Goal: Task Accomplishment & Management: Use online tool/utility

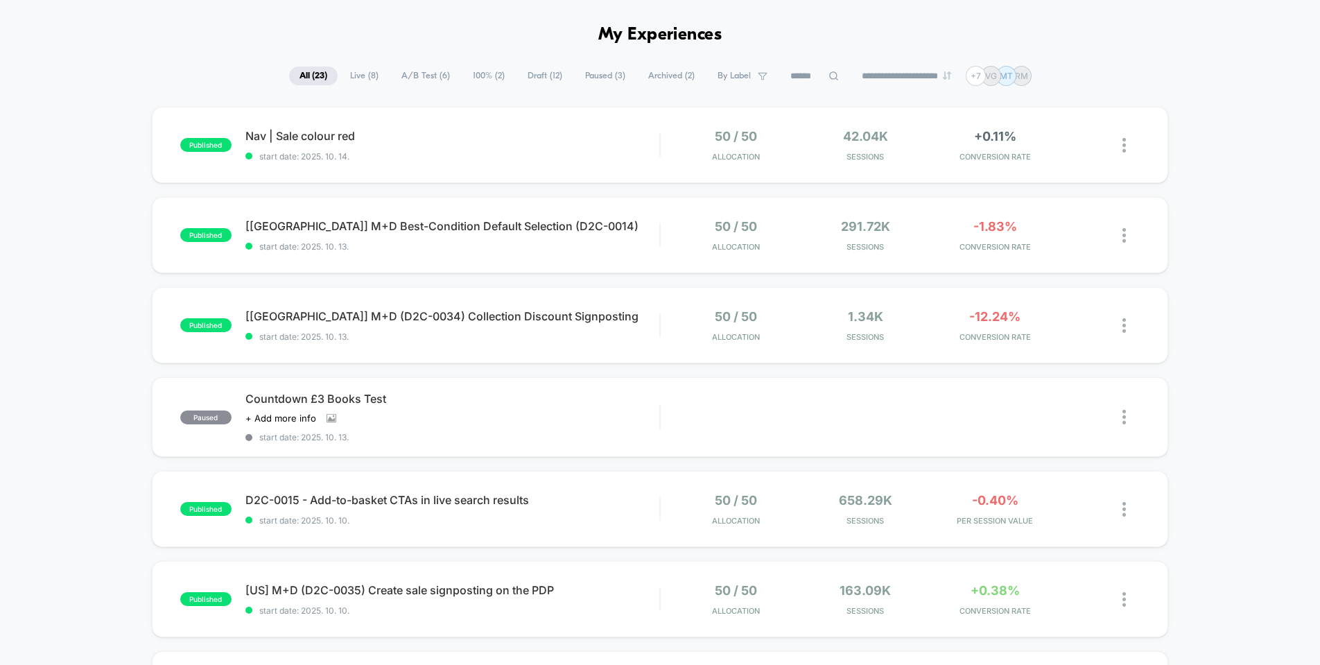
scroll to position [62, 0]
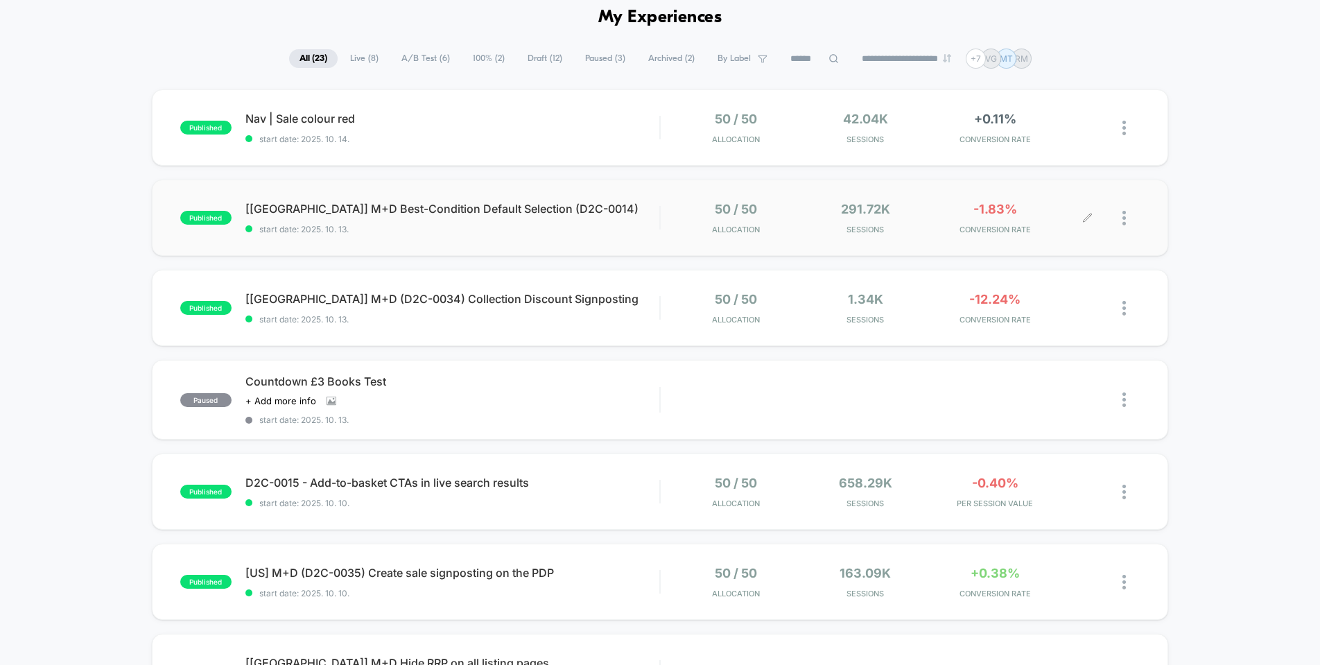
click at [668, 227] on div "50 / 50 Allocation 291.72k Sessions -1.83% CONVERSION RATE" at bounding box center [900, 218] width 479 height 33
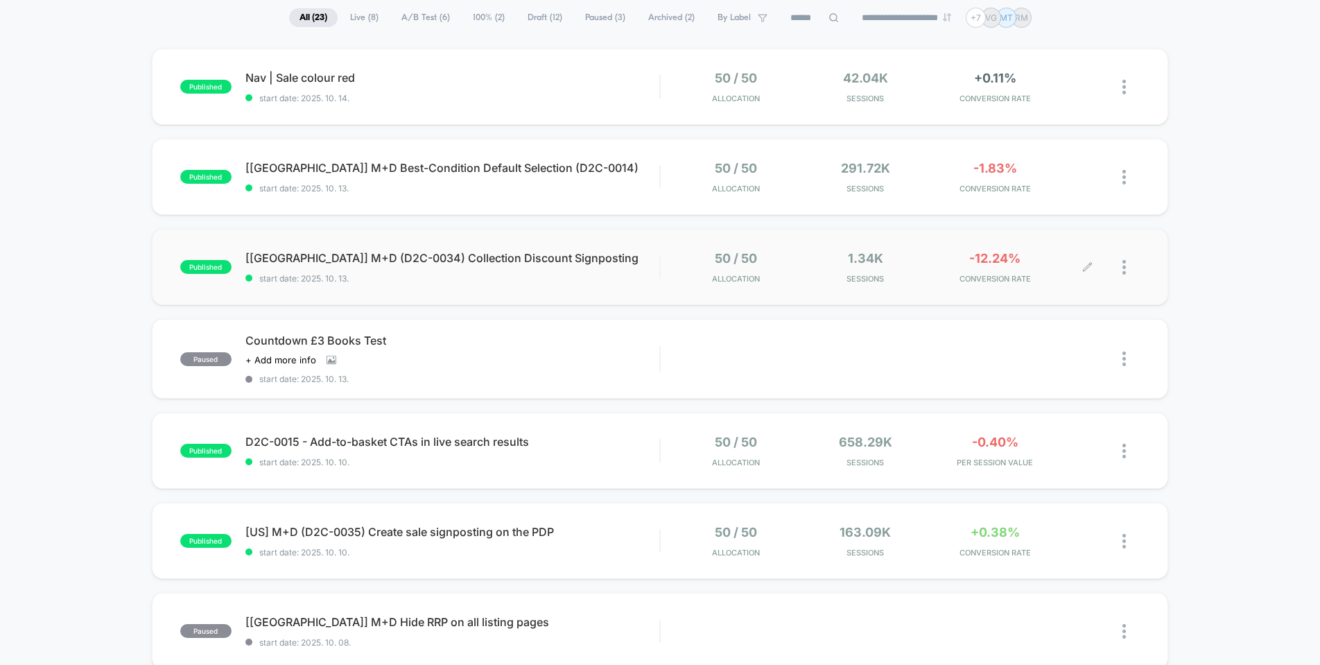
scroll to position [107, 0]
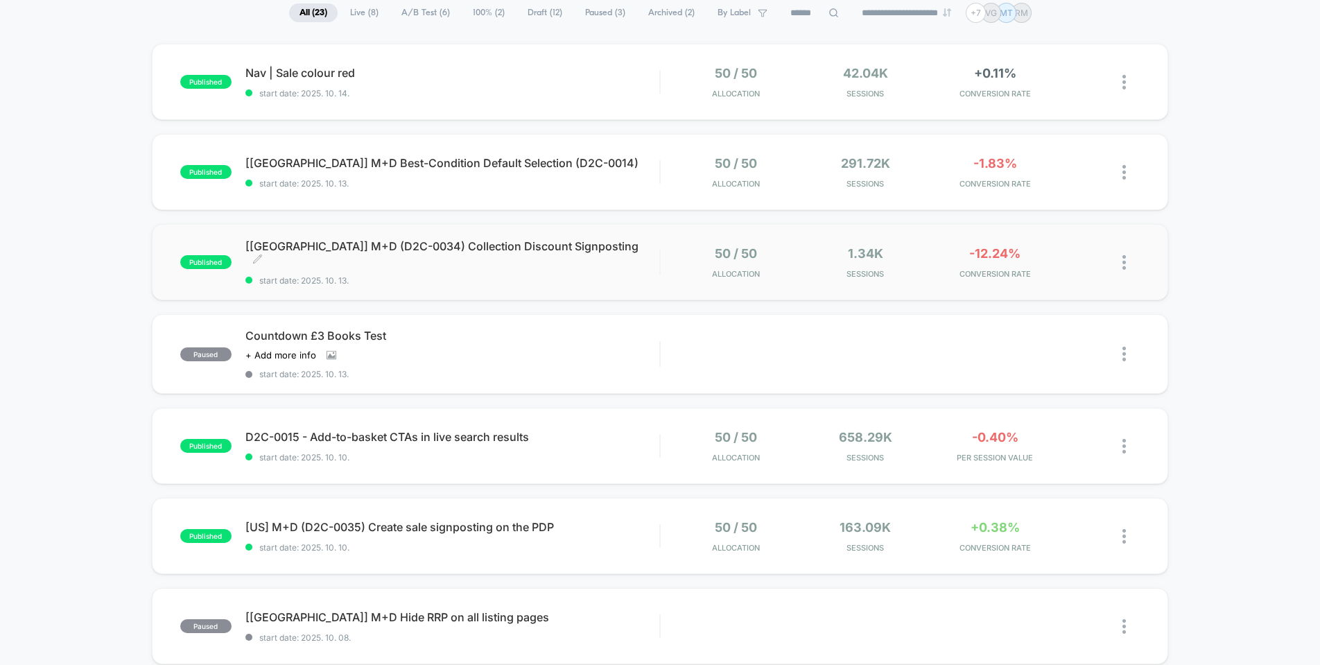
click at [624, 275] on span "start date: 2025. 10. 13." at bounding box center [452, 280] width 414 height 10
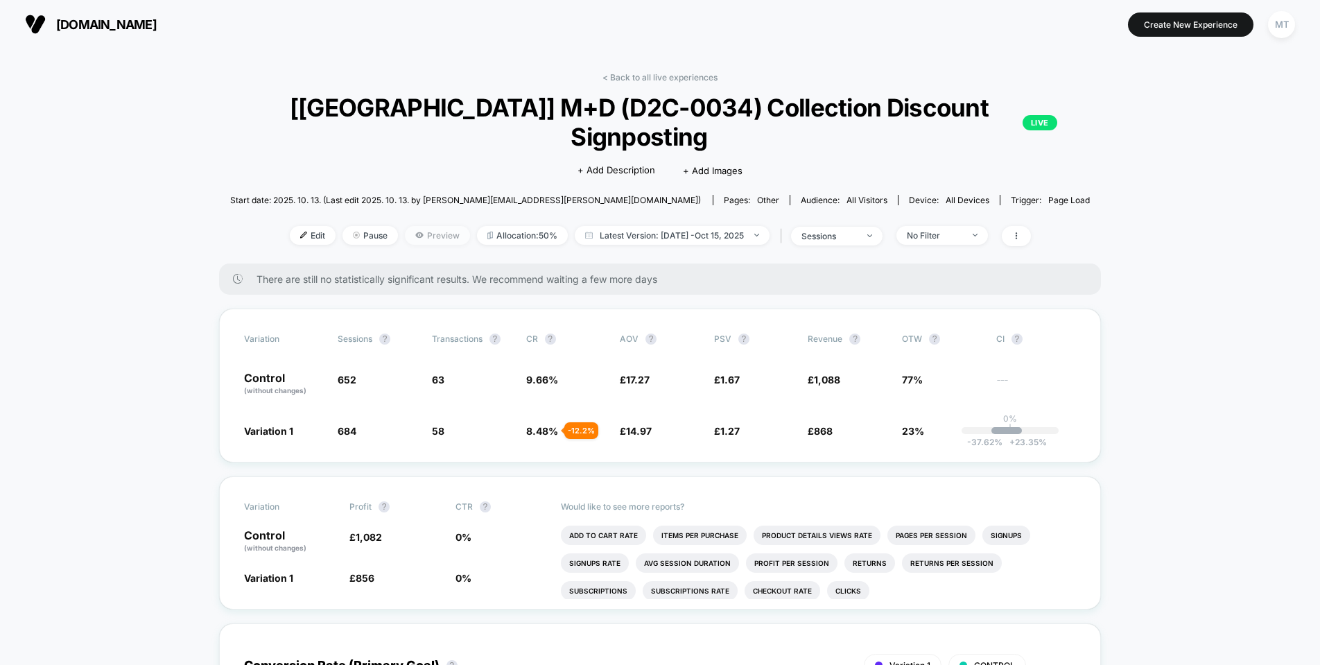
click at [435, 226] on span "Preview" at bounding box center [437, 235] width 65 height 19
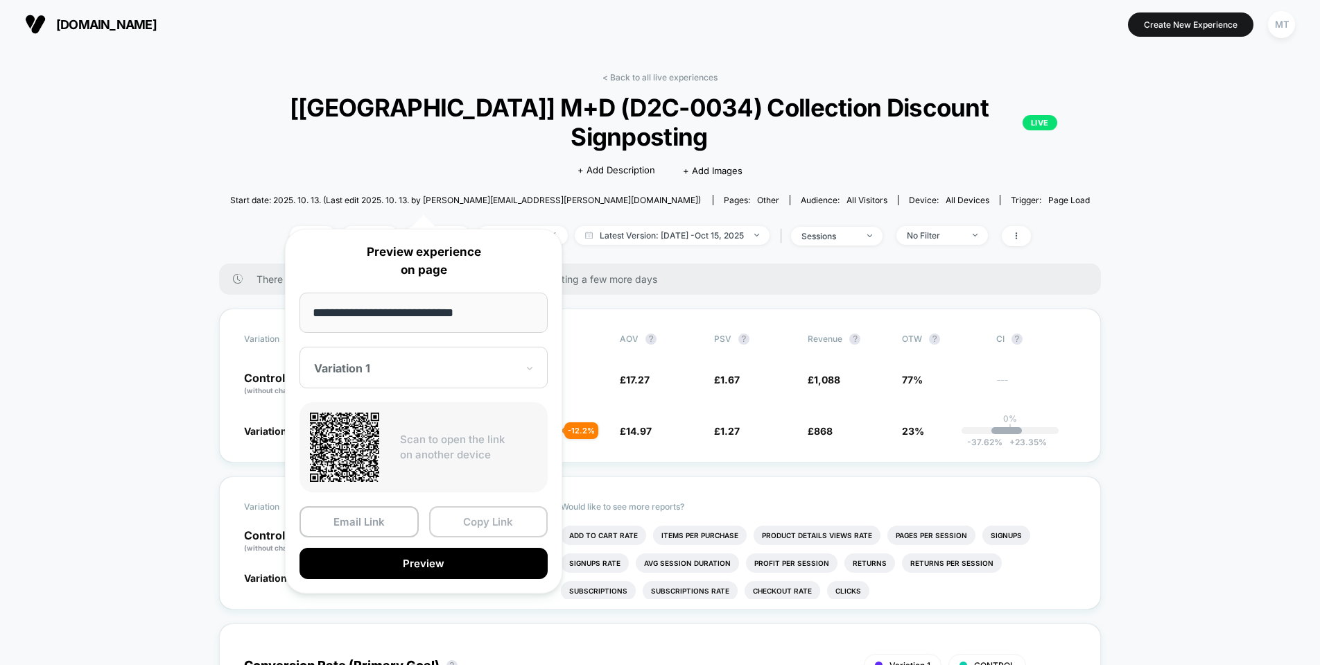
click at [510, 528] on button "Copy Link" at bounding box center [488, 521] width 119 height 31
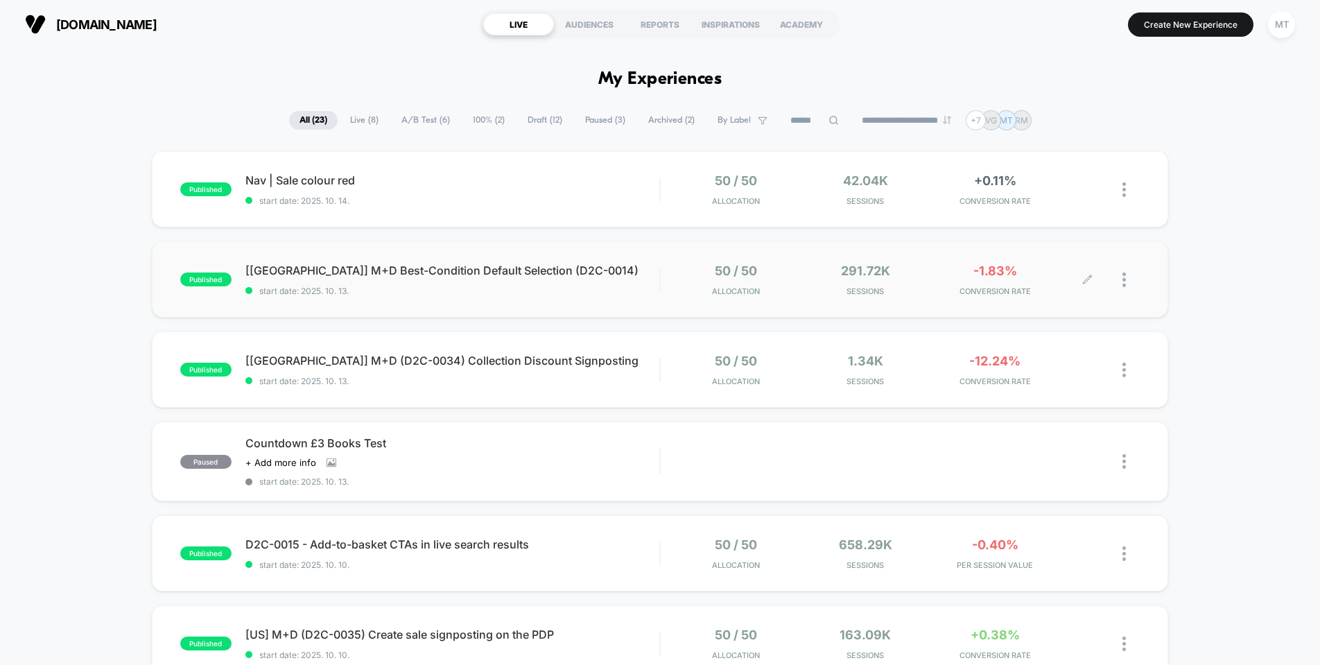
click at [1132, 278] on div at bounding box center [1131, 280] width 17 height 33
click at [1055, 298] on div "Preview Link" at bounding box center [1053, 296] width 125 height 31
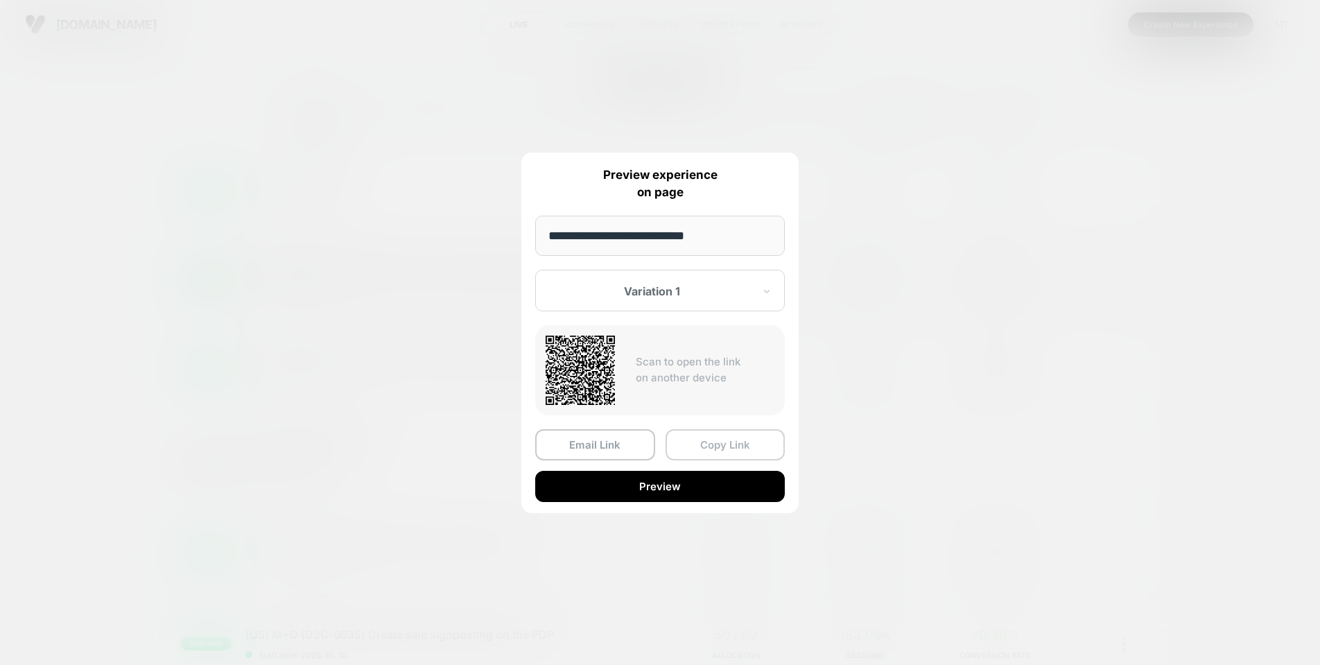
click at [752, 445] on button "Copy Link" at bounding box center [726, 444] width 120 height 31
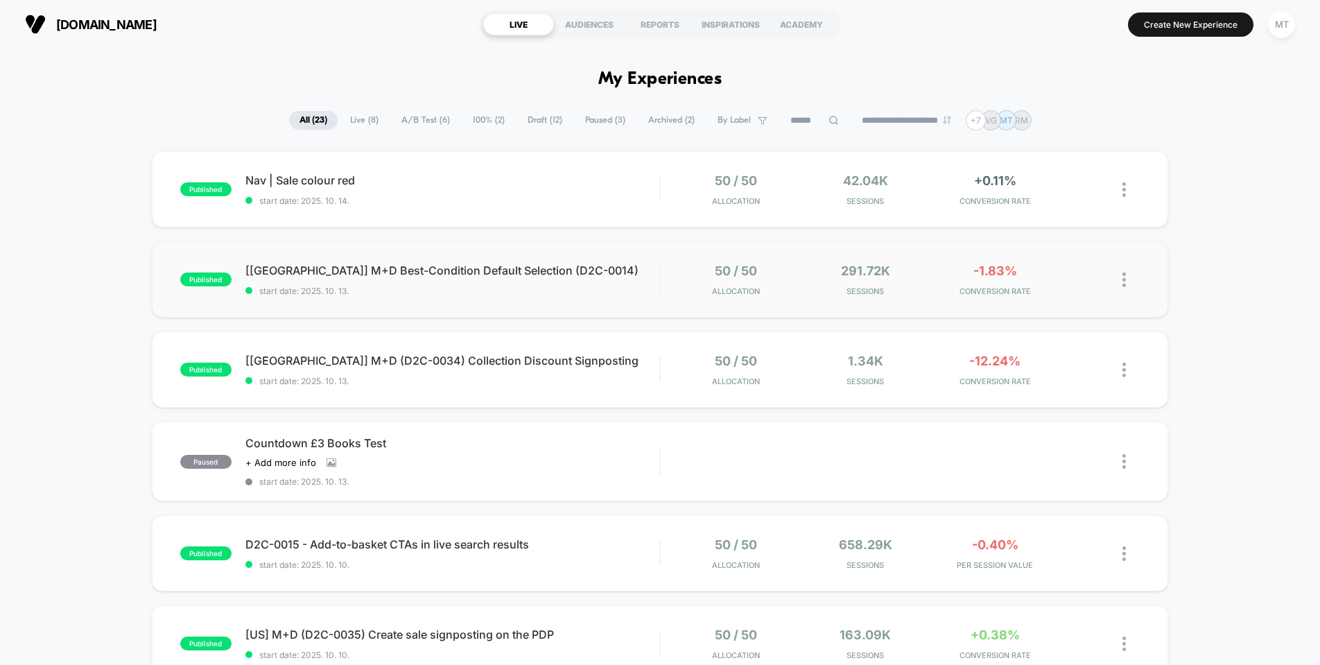
click at [430, 119] on span "A/B Test ( 6 )" at bounding box center [425, 120] width 69 height 19
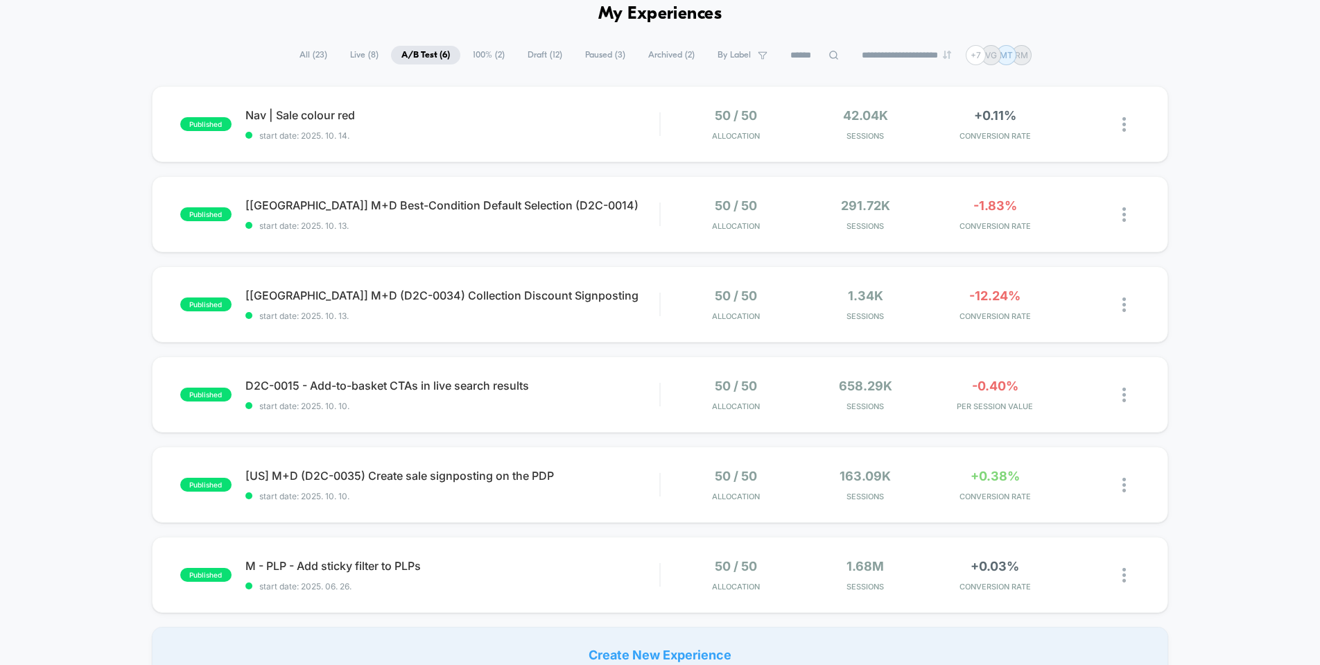
scroll to position [69, 0]
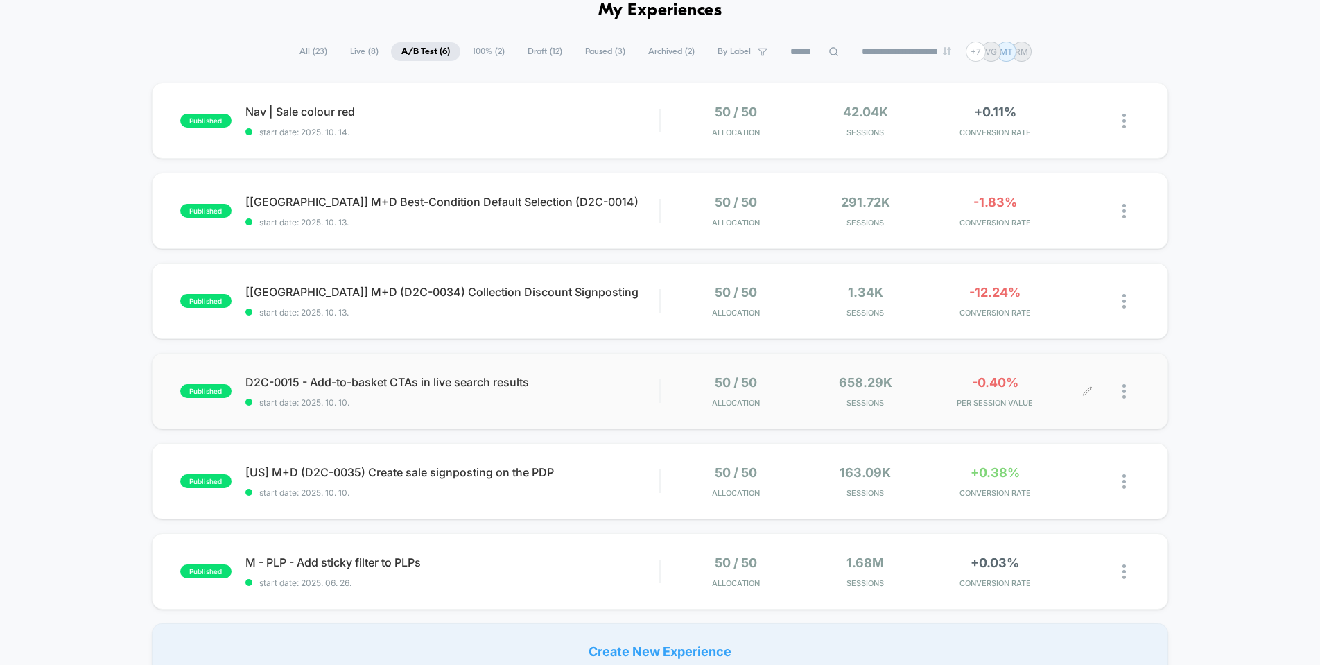
click at [1116, 393] on div at bounding box center [1114, 391] width 52 height 33
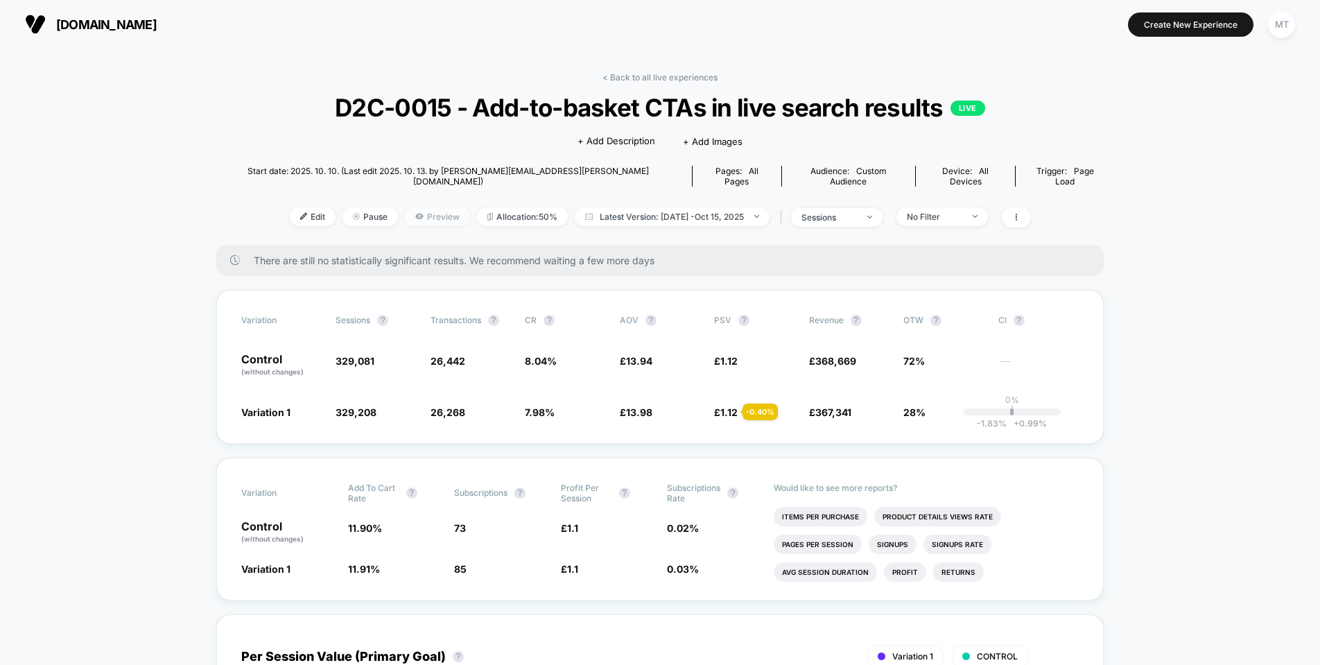
click at [424, 207] on span "Preview" at bounding box center [437, 216] width 65 height 19
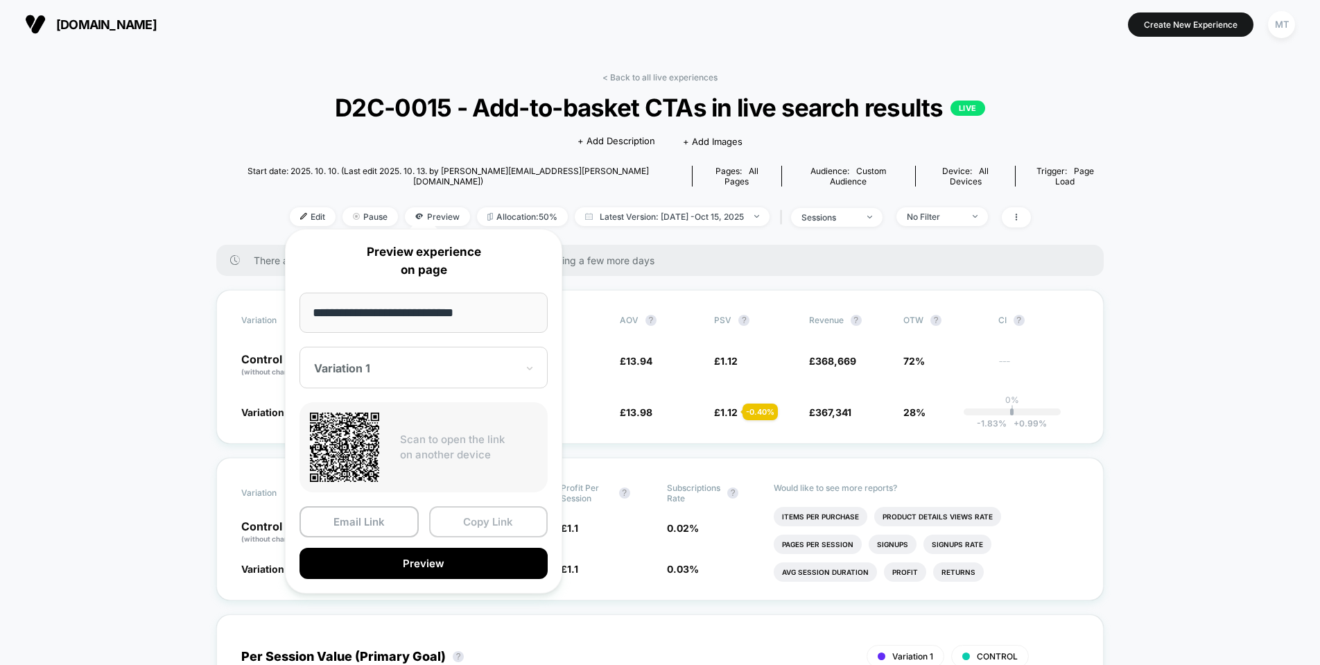
click at [497, 521] on button "Copy Link" at bounding box center [488, 521] width 119 height 31
